Goal: Navigation & Orientation: Find specific page/section

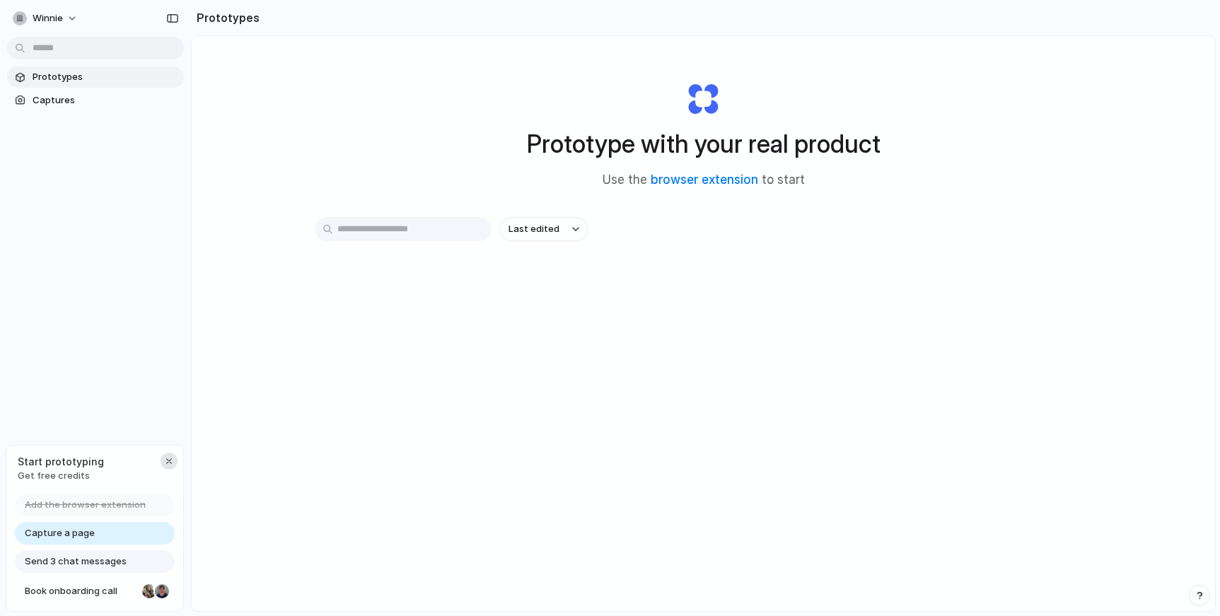
click at [171, 466] on button "button" at bounding box center [168, 461] width 17 height 17
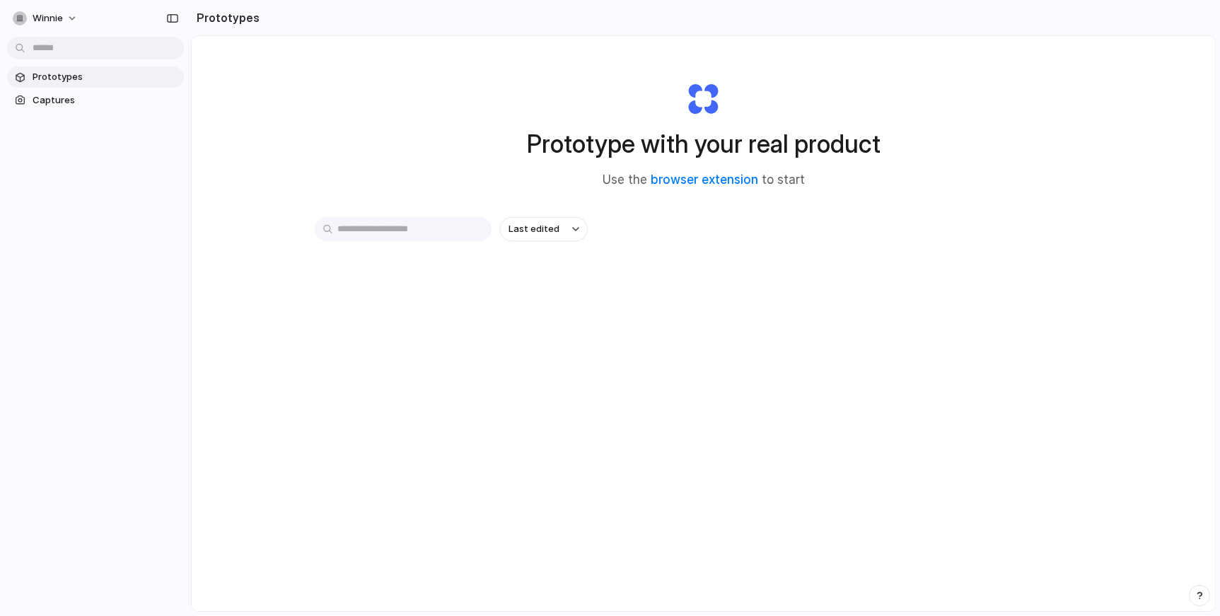
click at [113, 78] on span "Prototypes" at bounding box center [106, 77] width 146 height 14
click at [501, 231] on button "Last edited" at bounding box center [544, 229] width 88 height 24
click at [438, 187] on div "Last edited Last created Alphabetical" at bounding box center [610, 308] width 1220 height 616
click at [126, 94] on span "Captures" at bounding box center [106, 100] width 146 height 14
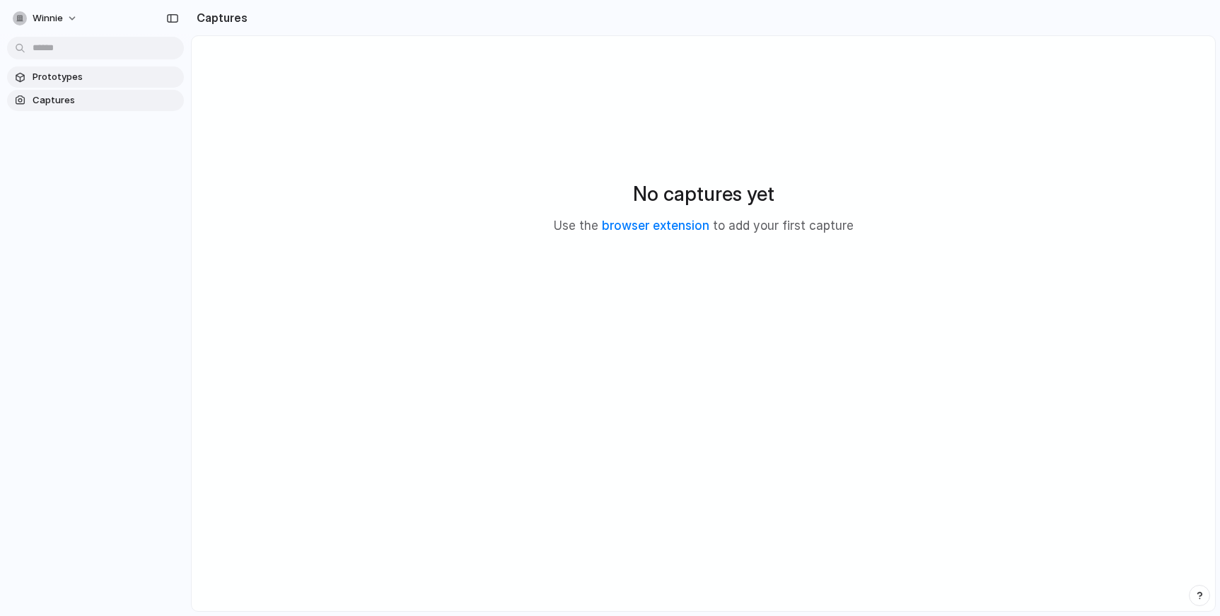
click at [60, 80] on span "Prototypes" at bounding box center [106, 77] width 146 height 14
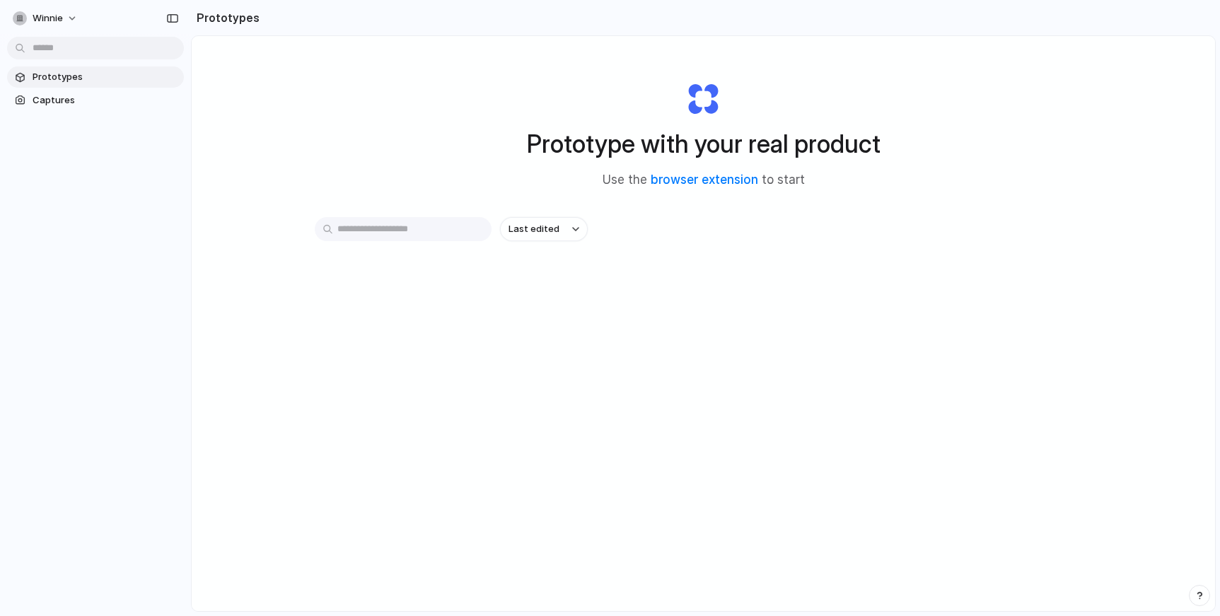
click at [93, 17] on div "winnie" at bounding box center [95, 17] width 191 height 34
click at [68, 20] on button "winnie" at bounding box center [46, 18] width 78 height 23
click at [177, 20] on div "Settings Invite members Change theme Sign out" at bounding box center [610, 308] width 1220 height 616
click at [175, 18] on div "button" at bounding box center [172, 18] width 13 height 10
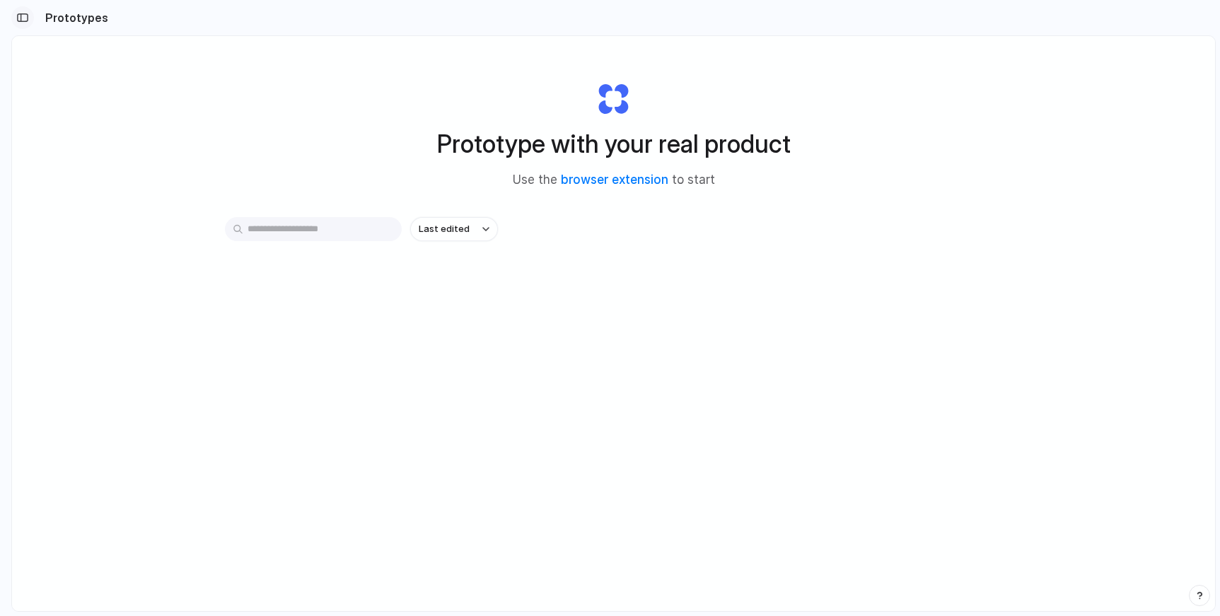
click at [23, 16] on div "button" at bounding box center [22, 18] width 13 height 10
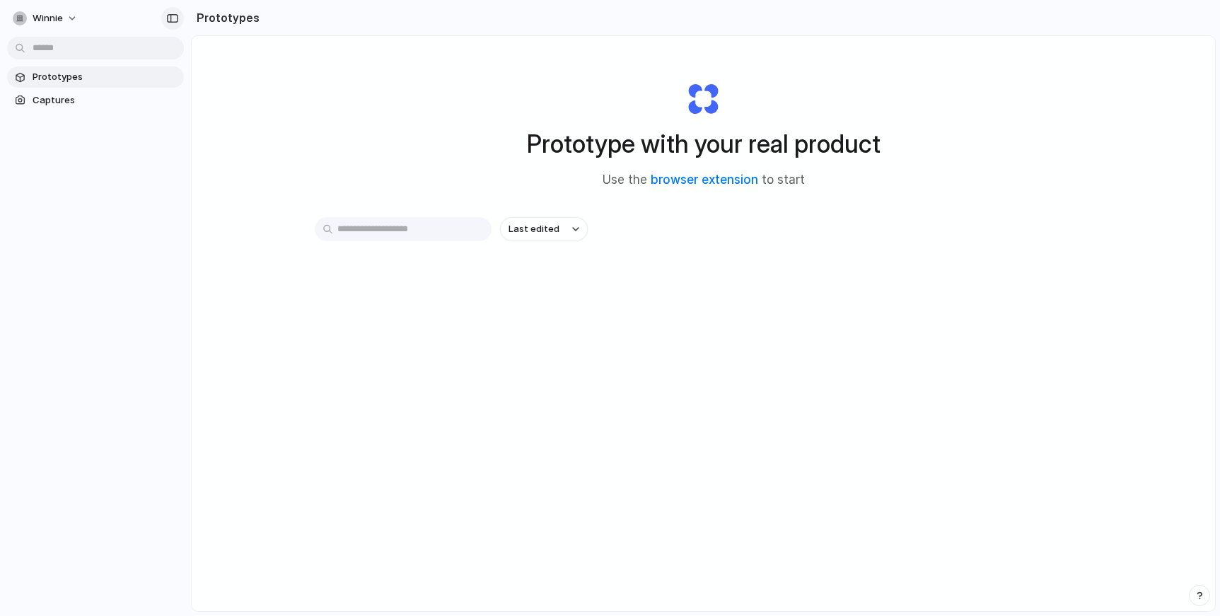
click at [168, 18] on div "button" at bounding box center [172, 18] width 13 height 10
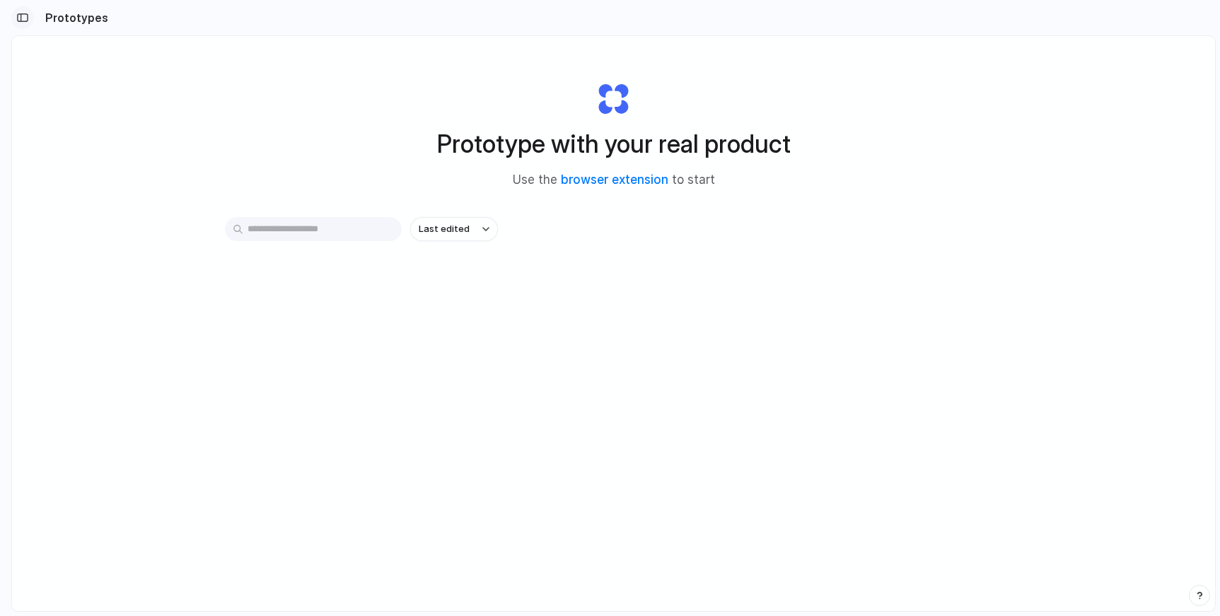
click at [23, 22] on div "button" at bounding box center [22, 18] width 13 height 10
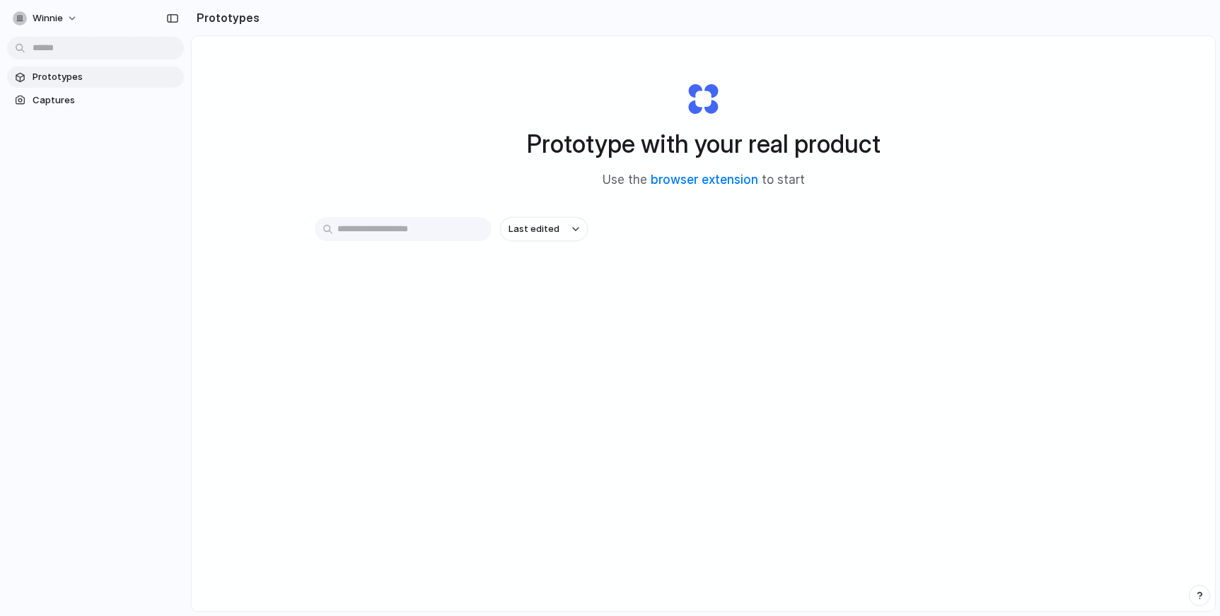
click at [378, 121] on div "Prototype with your real product Use the browser extension to start Last edited" at bounding box center [703, 361] width 1023 height 650
